Goal: Task Accomplishment & Management: Complete application form

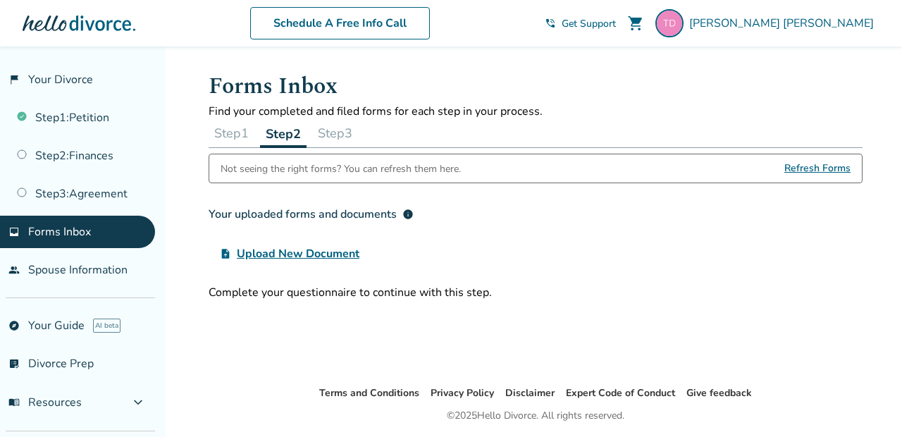
click at [233, 127] on button "Step 1" at bounding box center [232, 133] width 46 height 28
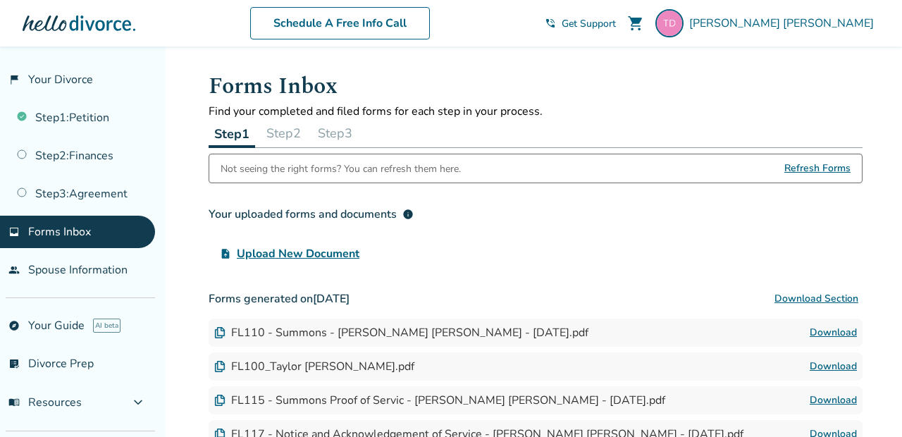
click at [293, 136] on button "Step 2" at bounding box center [284, 133] width 46 height 28
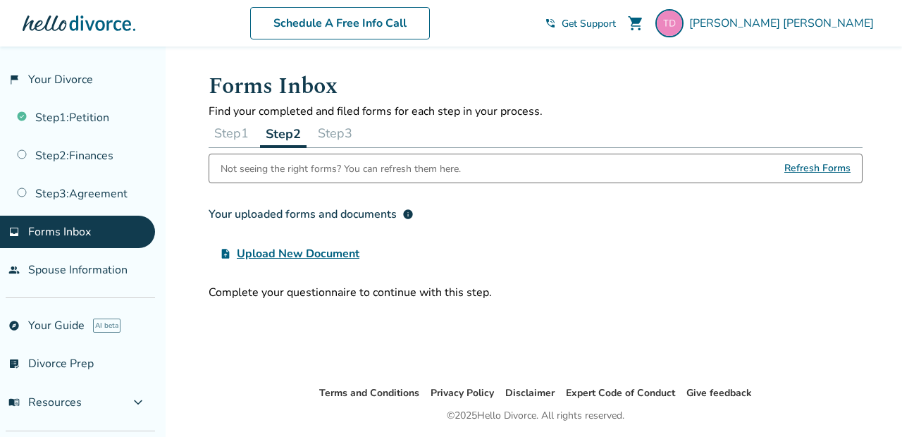
click at [275, 252] on span "Upload New Document" at bounding box center [298, 253] width 123 height 17
click at [0, 0] on input "upload_file Upload New Document" at bounding box center [0, 0] width 0 height 0
click at [732, 13] on div "[PERSON_NAME]" at bounding box center [768, 23] width 224 height 28
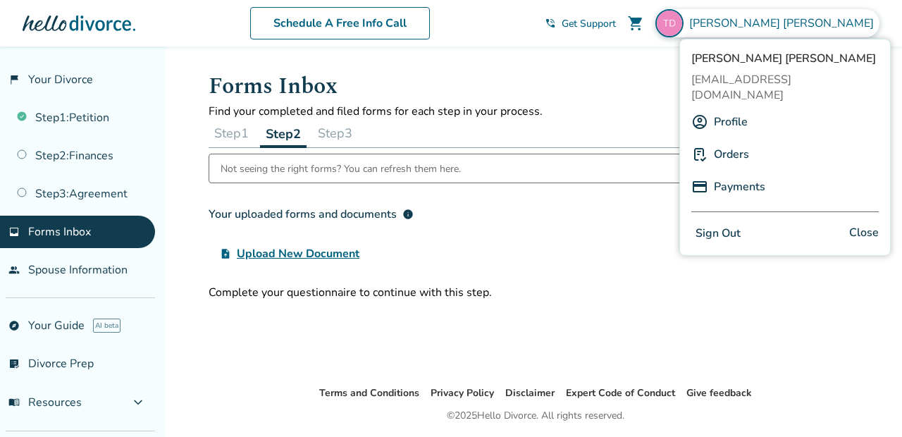
click at [728, 109] on link "Profile" at bounding box center [731, 122] width 34 height 27
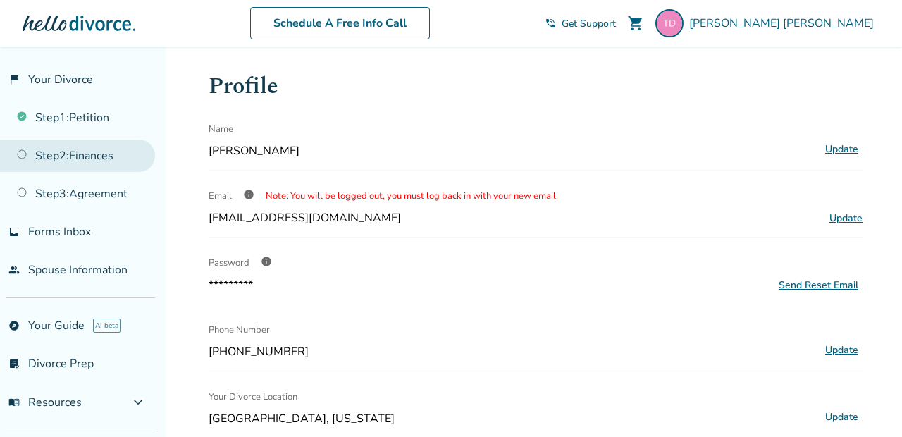
click at [93, 154] on link "Step 2 : Finances" at bounding box center [77, 156] width 155 height 32
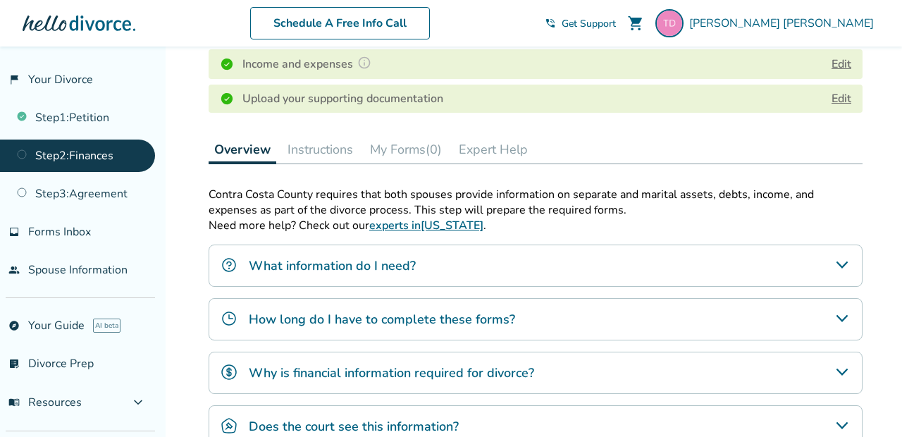
scroll to position [334, 0]
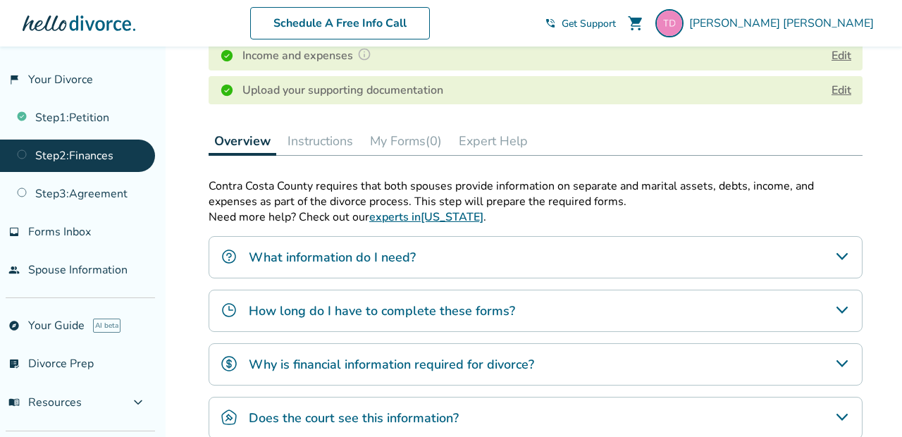
click at [411, 137] on button "My Forms (0)" at bounding box center [405, 141] width 83 height 28
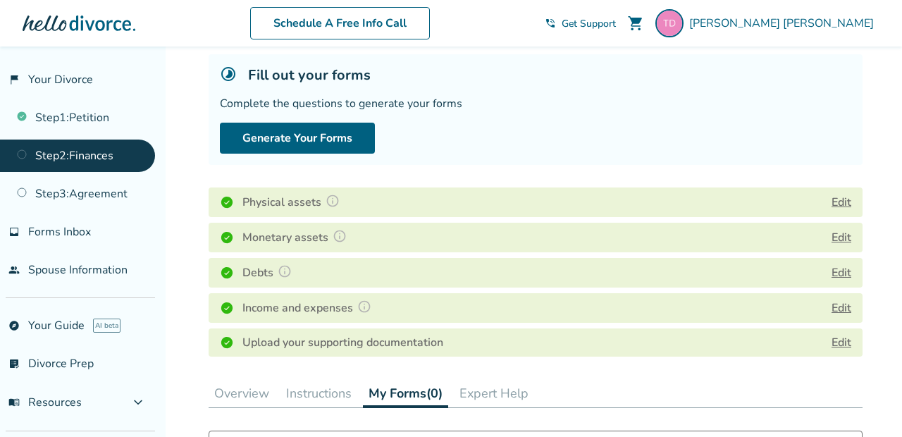
scroll to position [78, 0]
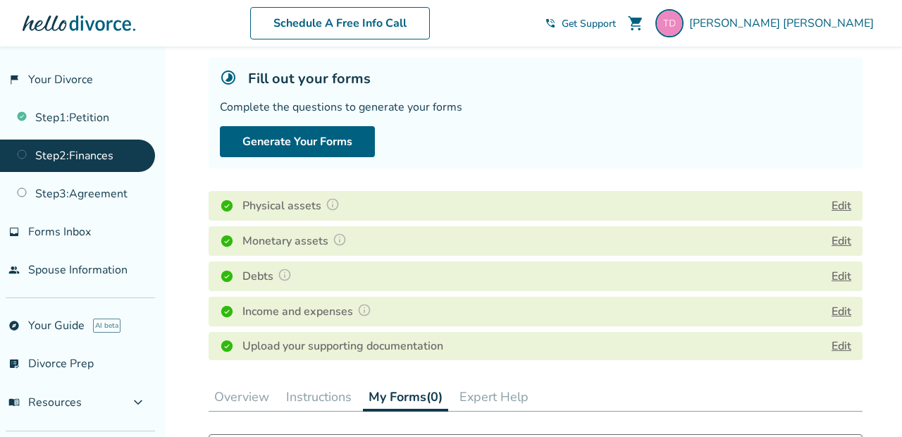
click at [330, 206] on img at bounding box center [333, 204] width 14 height 14
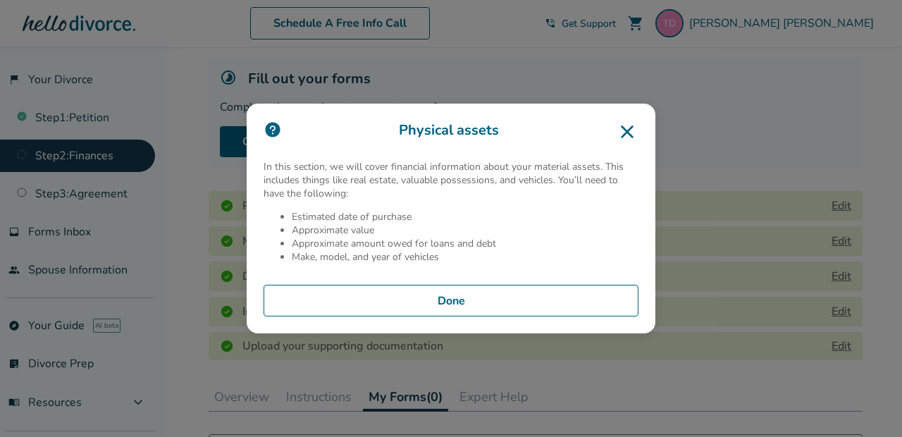
click at [462, 302] on button "Done" at bounding box center [451, 301] width 375 height 32
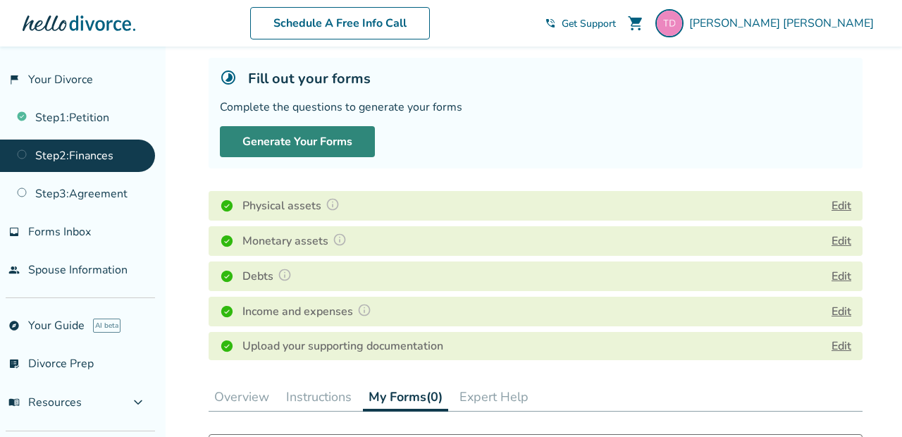
click at [314, 147] on button "Generate Your Forms" at bounding box center [297, 141] width 155 height 31
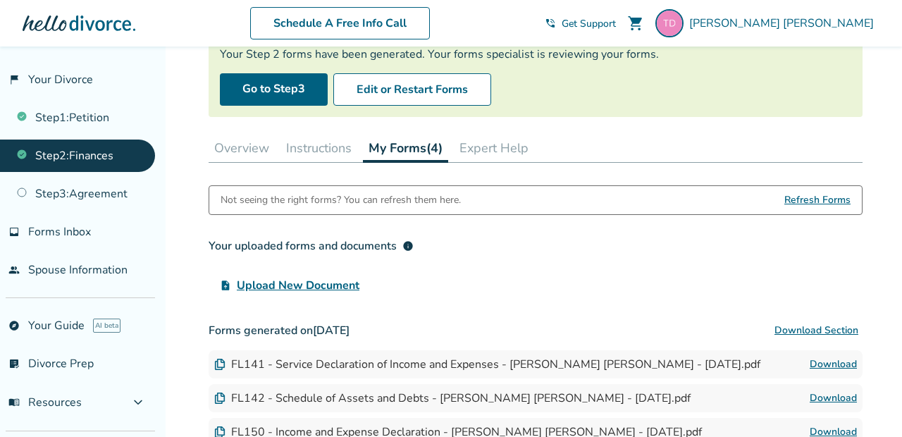
scroll to position [123, 0]
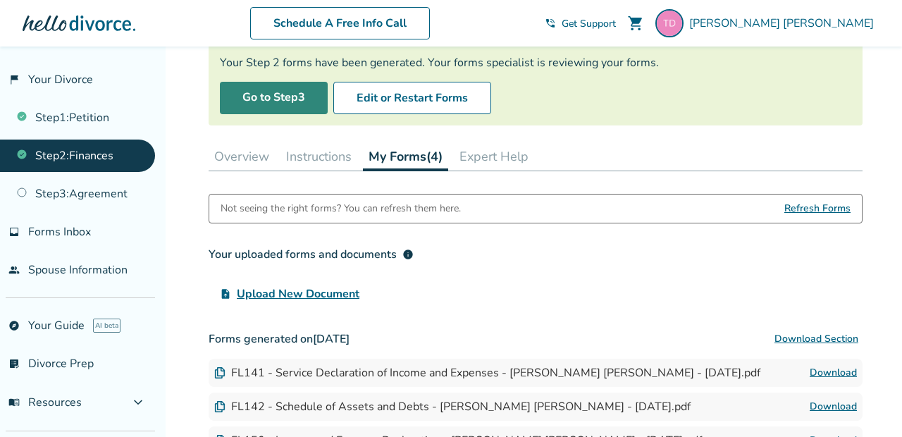
click at [277, 94] on link "Go to Step 3" at bounding box center [274, 98] width 108 height 32
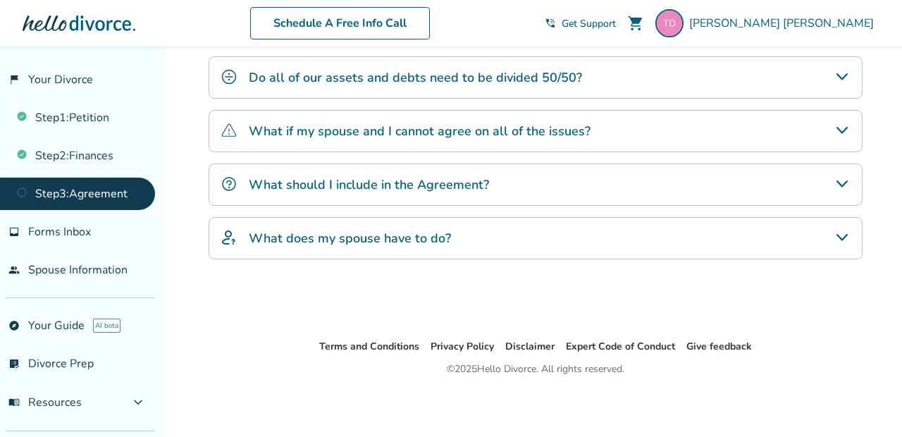
scroll to position [412, 0]
click at [321, 180] on h4 "What should I include in the Agreement?" at bounding box center [369, 185] width 240 height 18
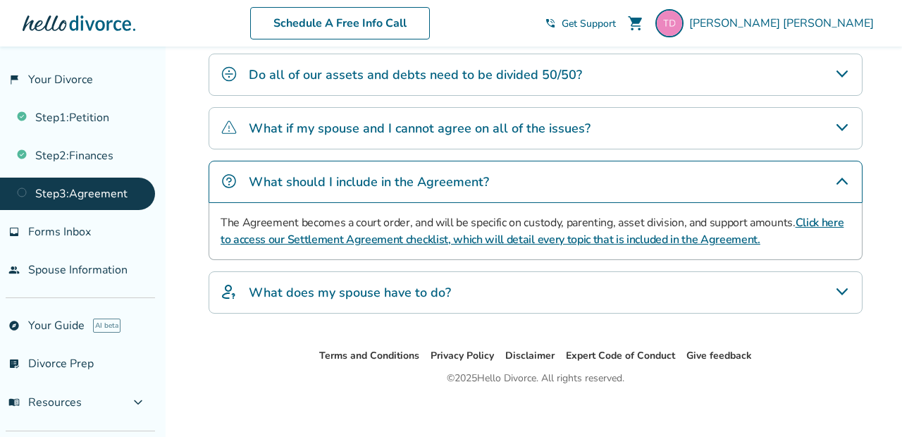
click at [303, 286] on h4 "What does my spouse have to do?" at bounding box center [350, 292] width 202 height 18
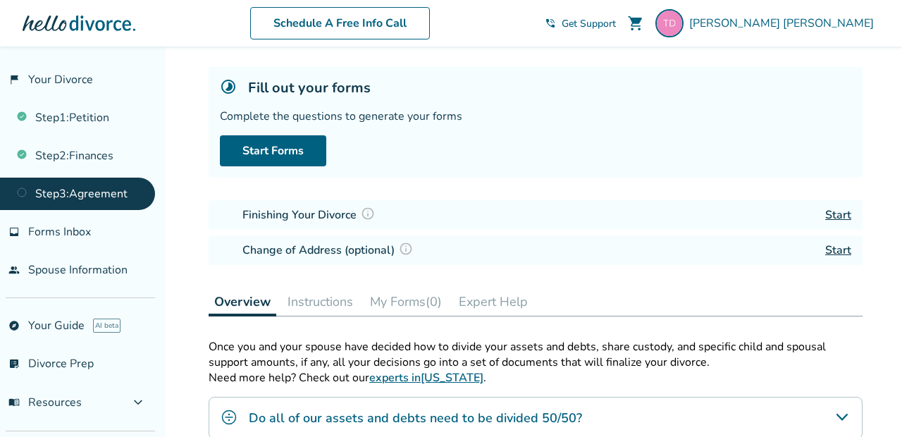
scroll to position [68, 0]
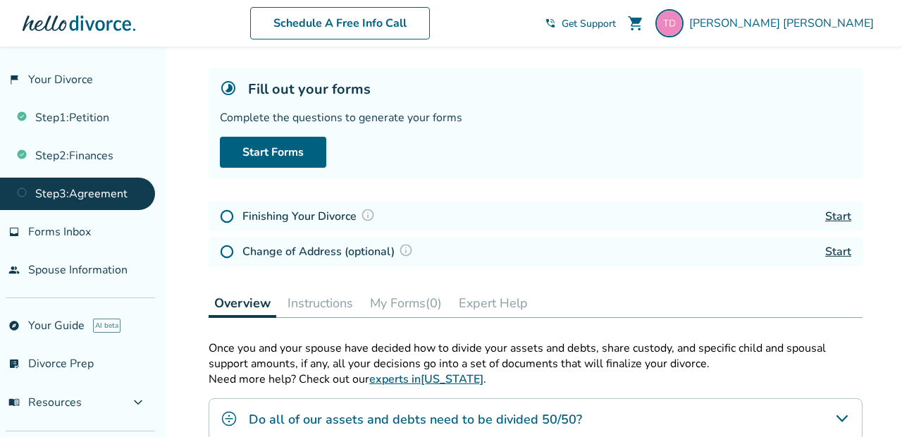
click at [284, 133] on div "Fill out your forms Complete the questions to generate your forms Start Forms" at bounding box center [536, 123] width 654 height 111
click at [282, 153] on link "Start Forms" at bounding box center [273, 152] width 106 height 31
